Goal: Information Seeking & Learning: Compare options

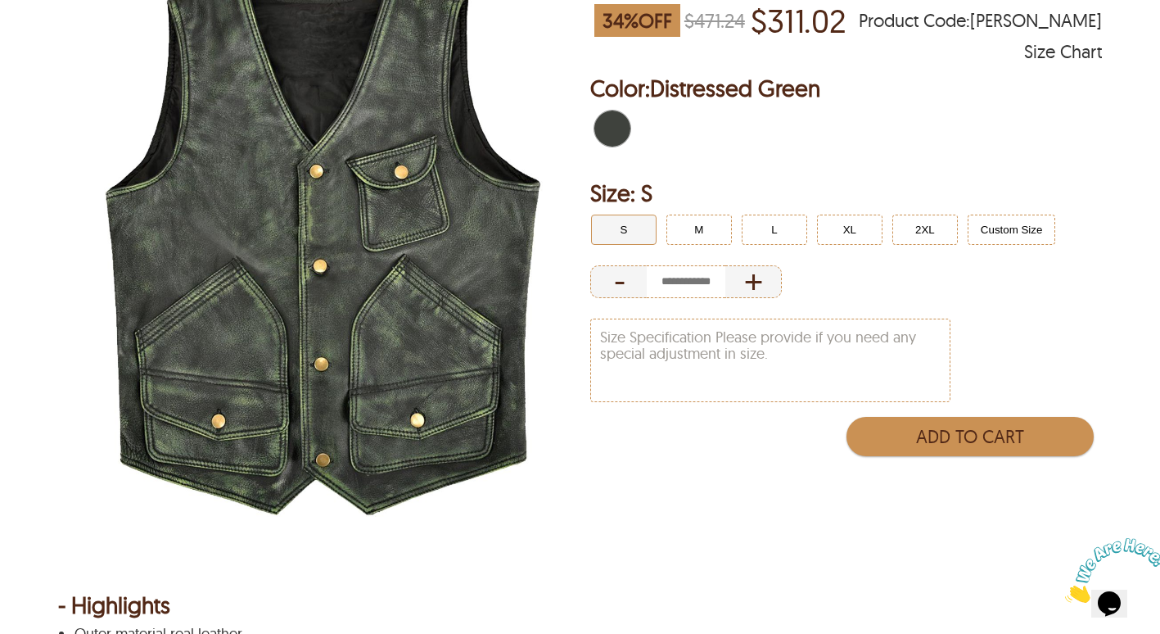
scroll to position [246, 0]
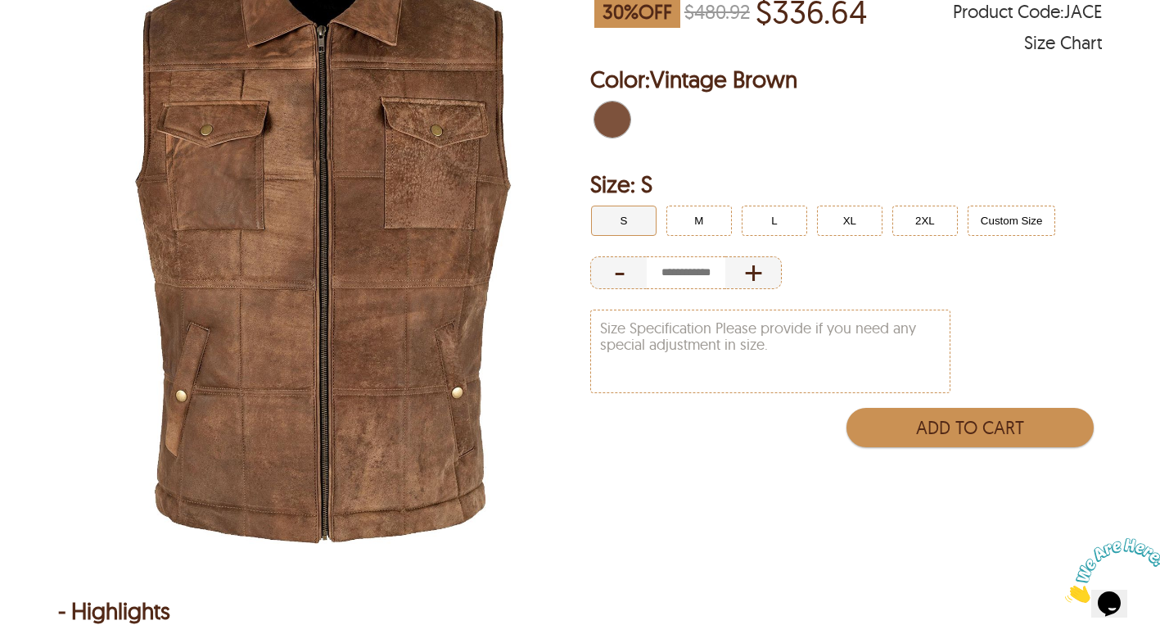
scroll to position [82, 0]
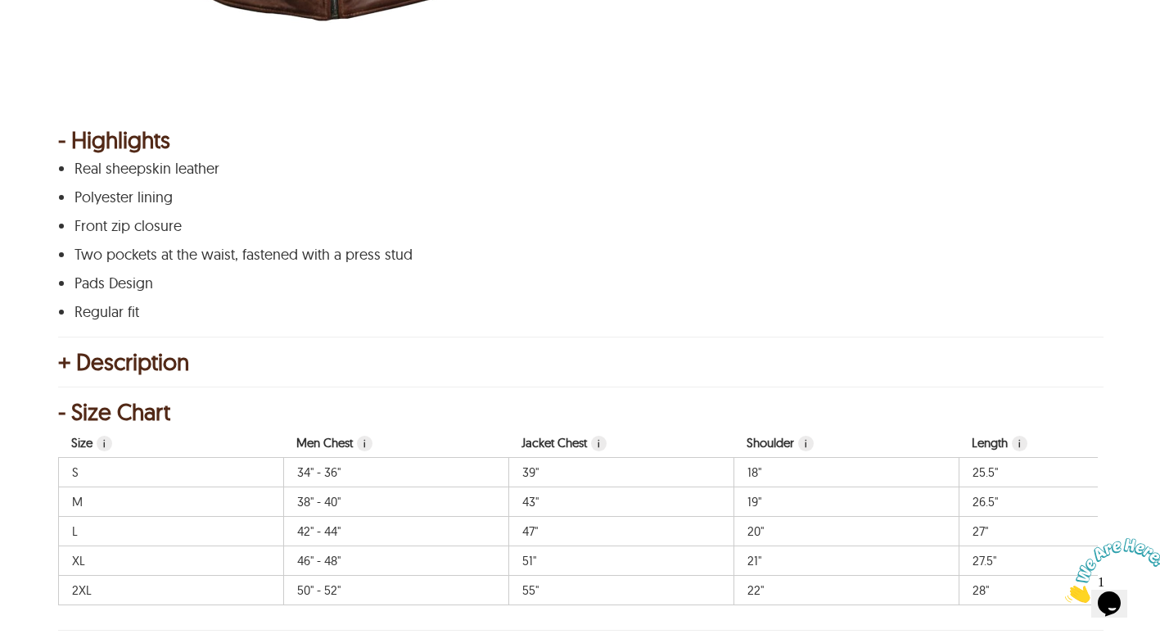
scroll to position [737, 0]
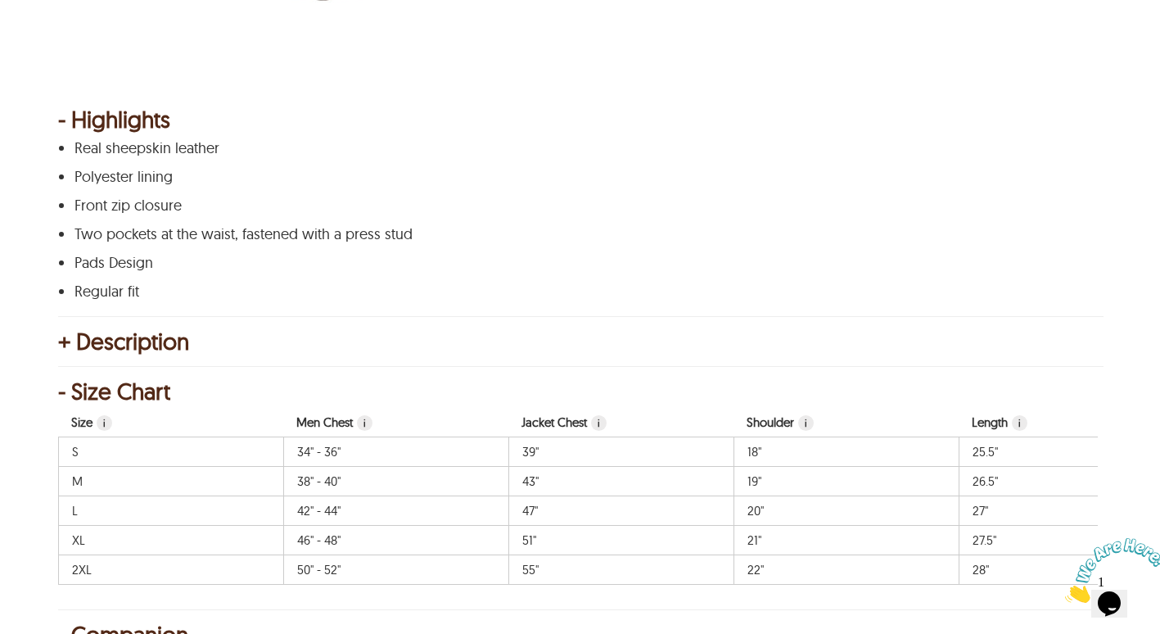
click at [62, 338] on div "+ Description" at bounding box center [580, 341] width 1044 height 16
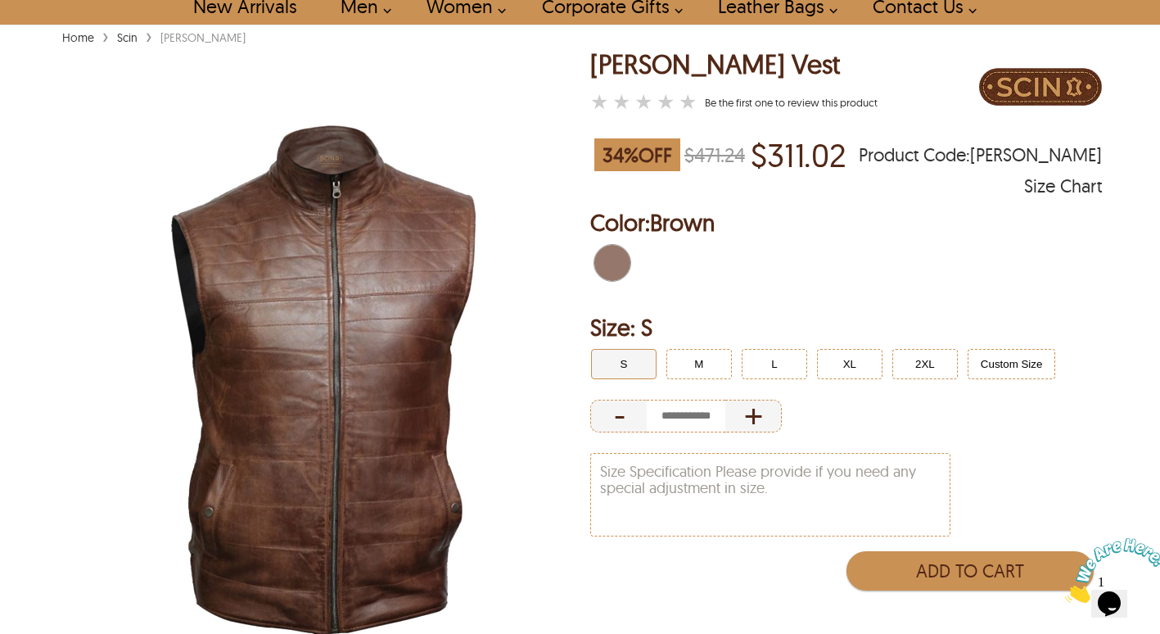
scroll to position [164, 0]
